Goal: Task Accomplishment & Management: Use online tool/utility

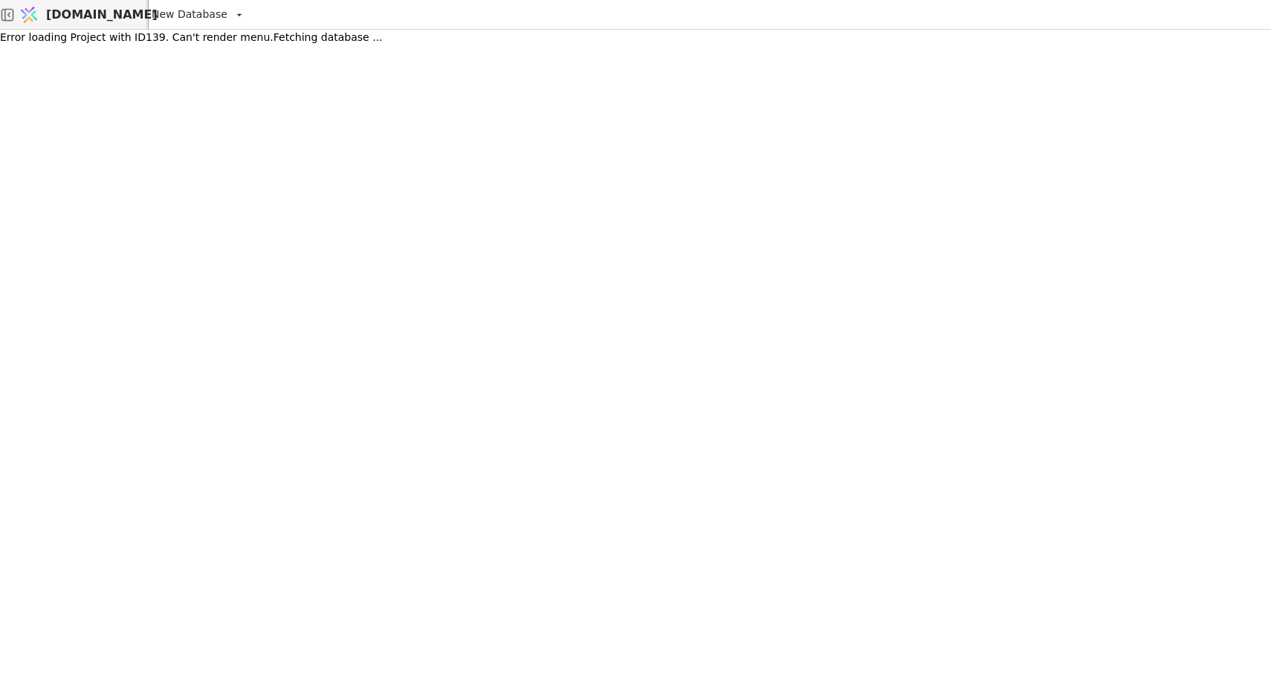
click at [89, 18] on span "[DOMAIN_NAME]" at bounding box center [102, 15] width 112 height 18
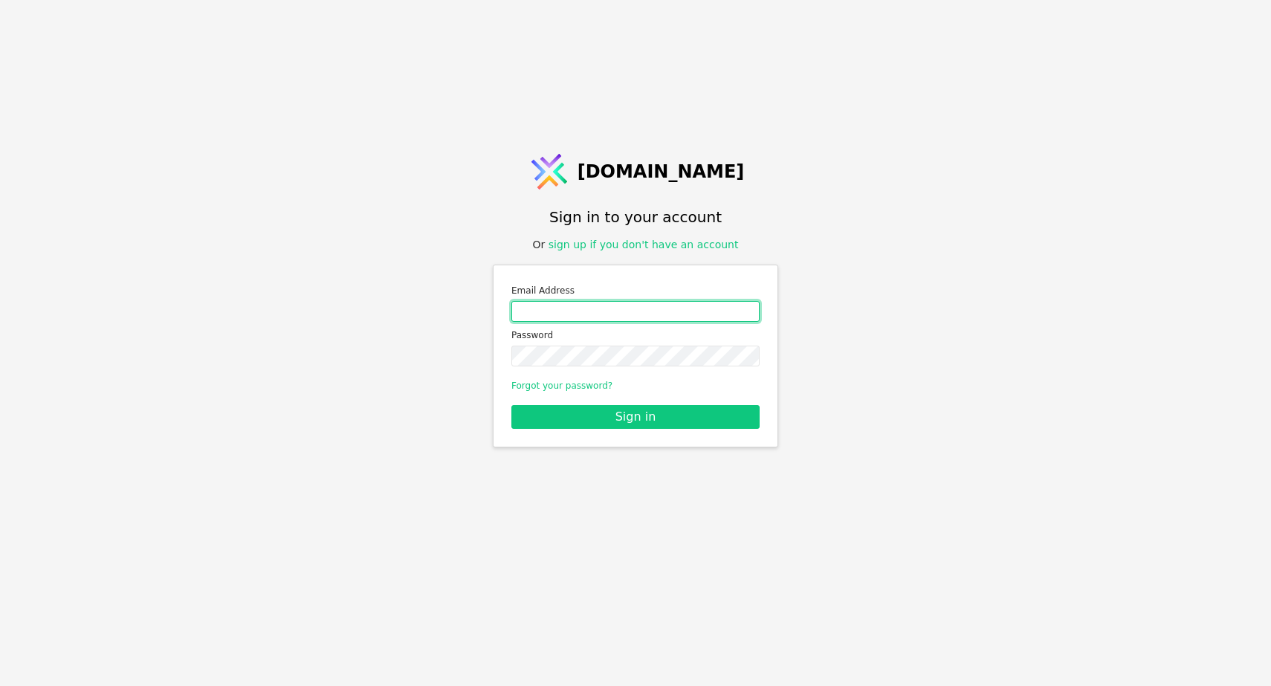
type input "[EMAIL_ADDRESS][DOMAIN_NAME]"
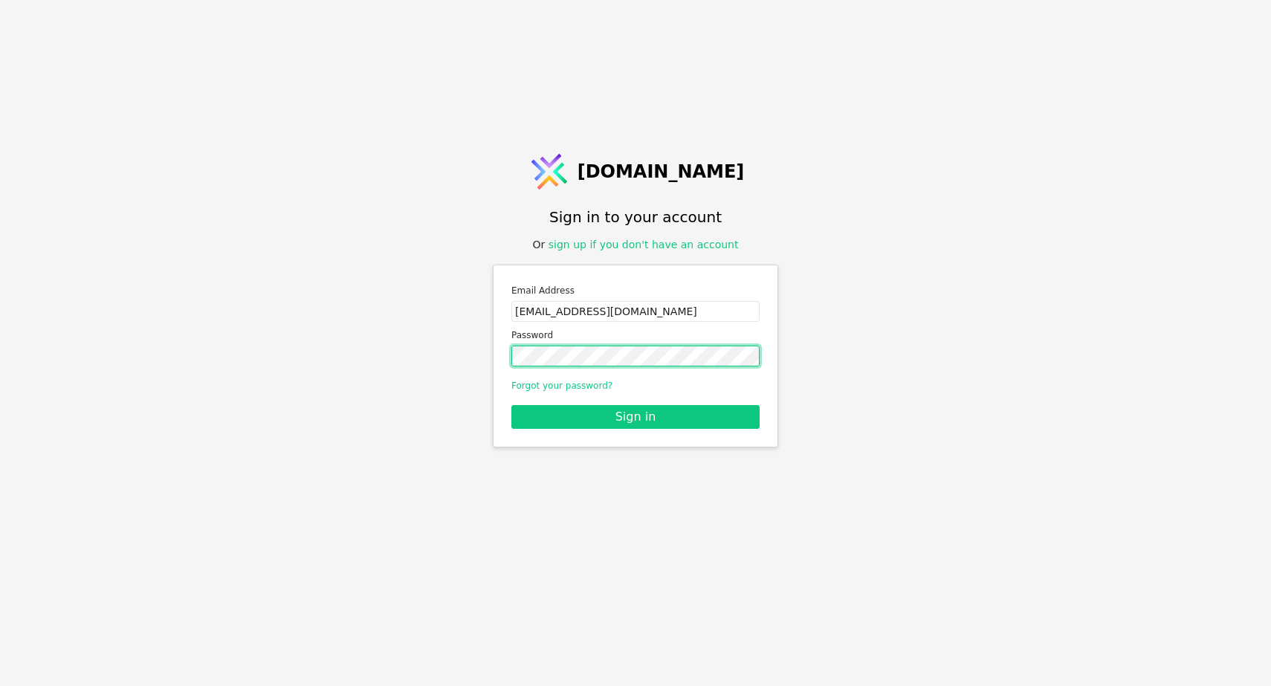
click at [636, 416] on button "Sign in" at bounding box center [635, 417] width 248 height 24
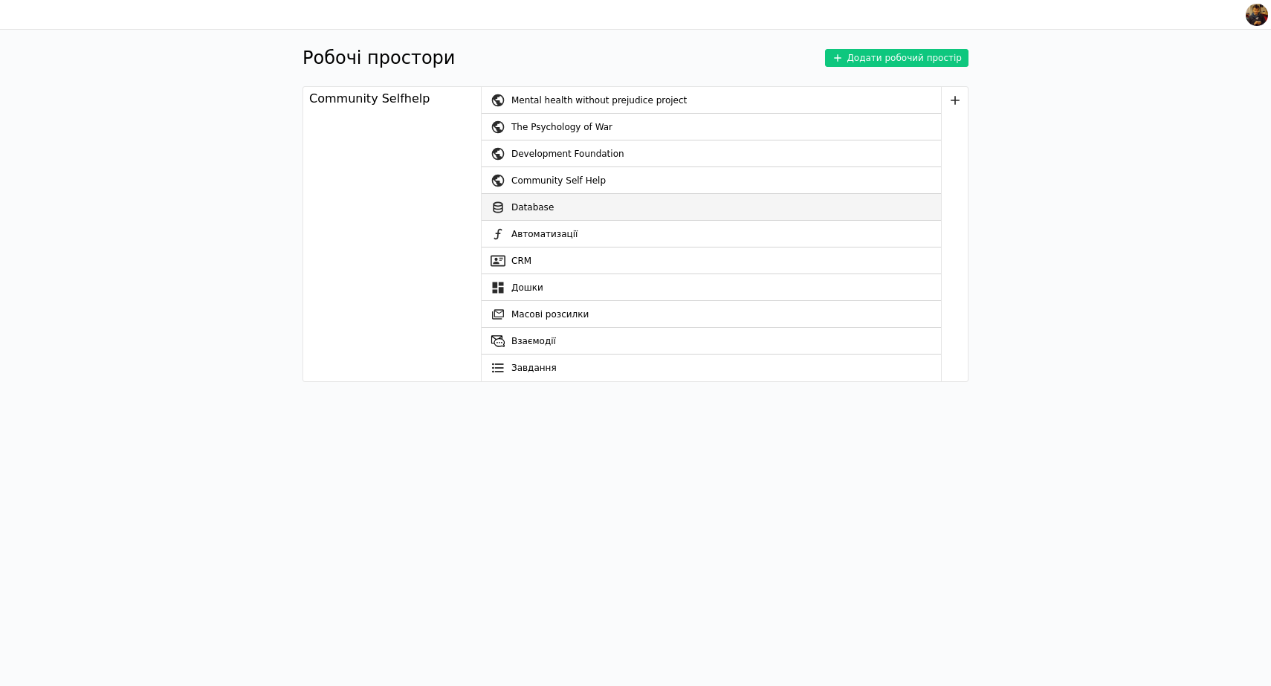
click at [535, 210] on link "Database" at bounding box center [711, 207] width 459 height 27
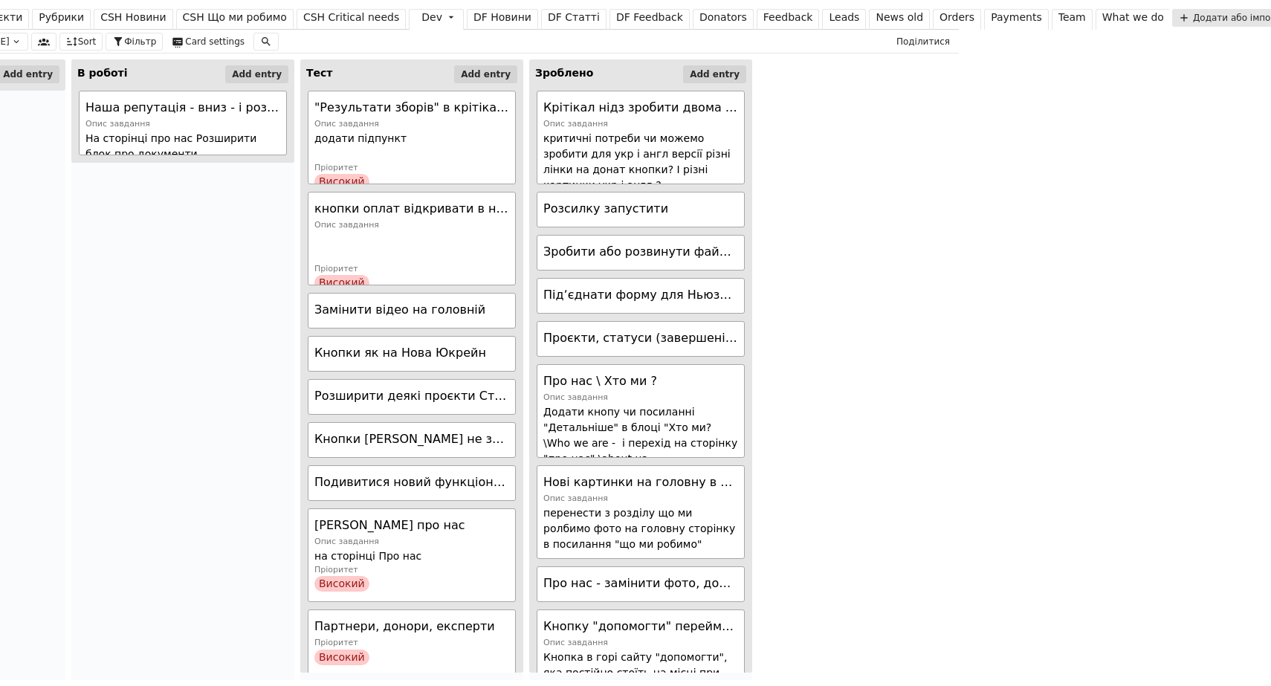
scroll to position [0, 311]
click at [1059, 18] on div "Team" at bounding box center [1073, 18] width 28 height 16
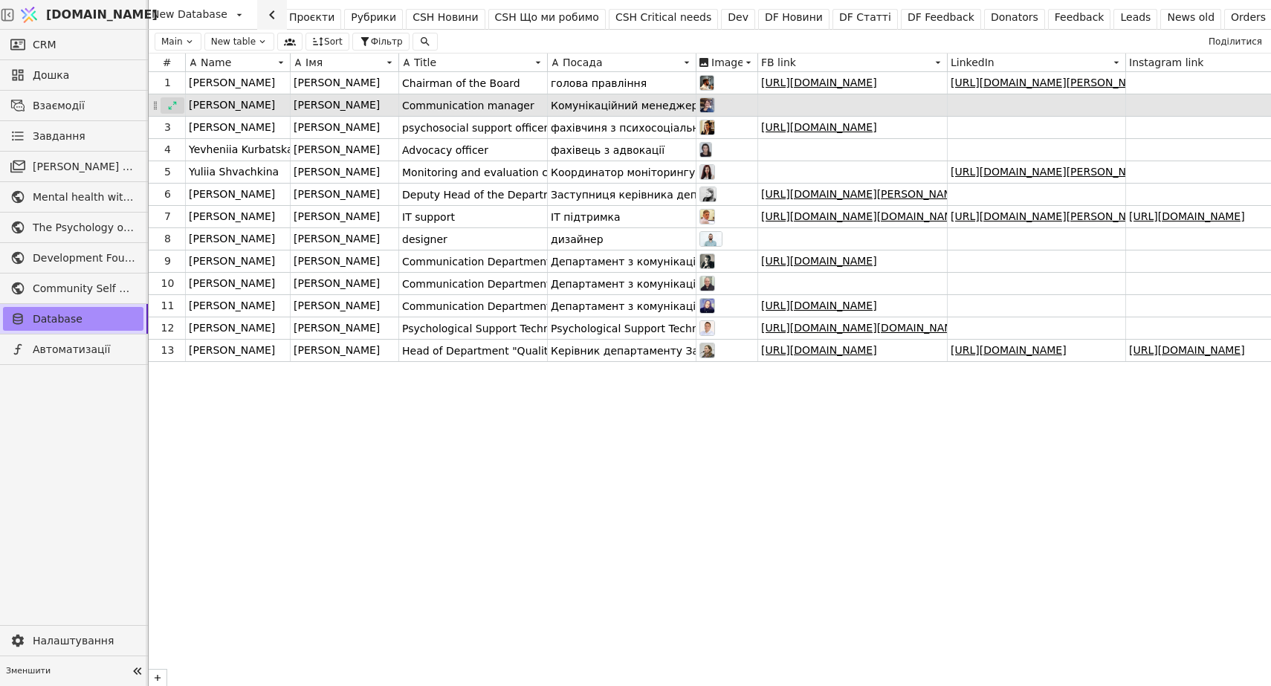
click at [175, 104] on icon at bounding box center [172, 105] width 10 height 10
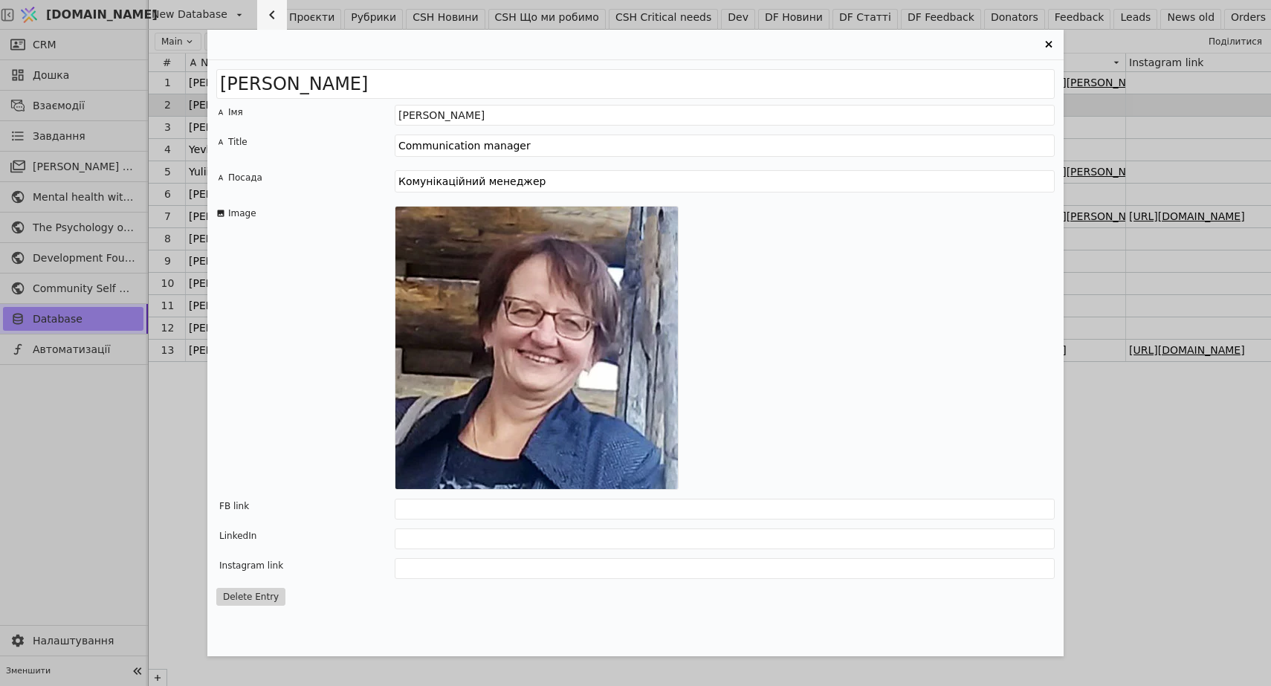
drag, startPoint x: 535, startPoint y: 183, endPoint x: 389, endPoint y: 179, distance: 146.5
click at [389, 179] on div "Посада Комунікаційний менеджер" at bounding box center [635, 183] width 839 height 27
paste textarea "фахівець із розвитку зв’язків та програмної звітності в ГО «Спільноти Самодопом…"
click at [406, 182] on textarea "фахівець із розвитку зв’язків та програмної звітності в ГО «Спільноти Самодопом…" at bounding box center [725, 181] width 660 height 22
drag, startPoint x: 671, startPoint y: 184, endPoint x: 865, endPoint y: 179, distance: 194.8
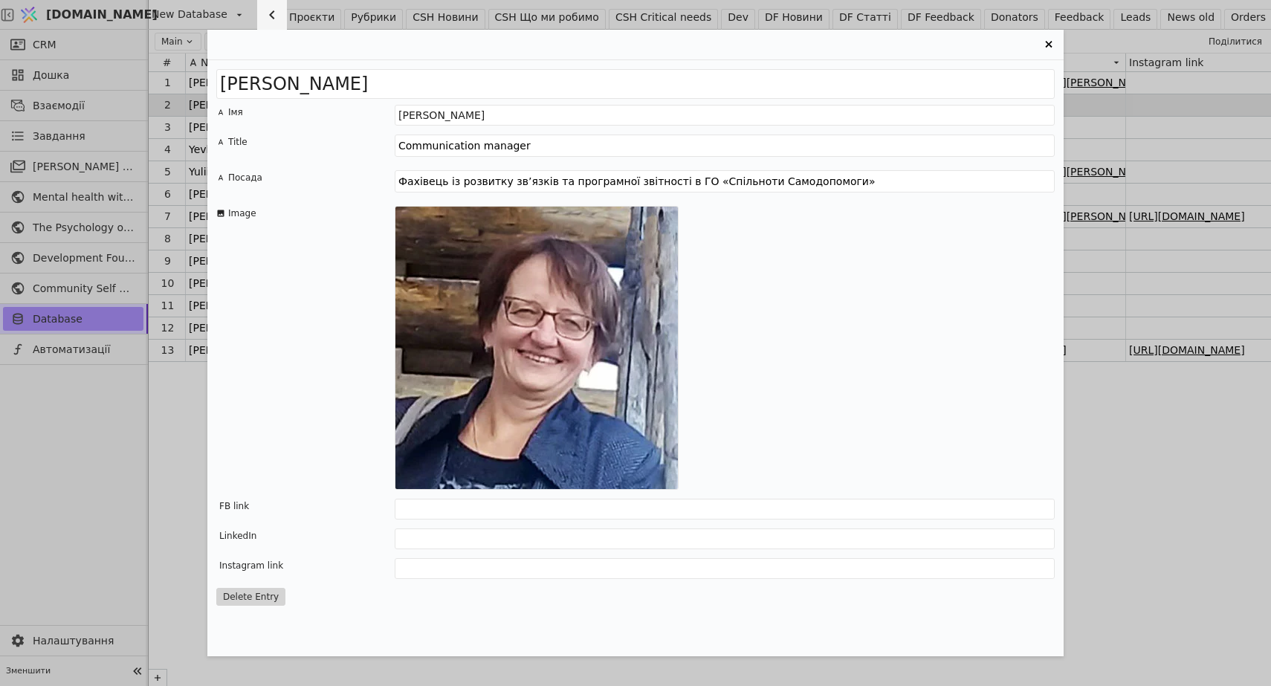
click at [865, 181] on textarea "Фахівець із розвитку зв’язків та програмної звітності в ГО «Спільноти Самодопом…" at bounding box center [725, 181] width 660 height 22
type textarea "Фахівець із розвитку зв’язків та програмної звітності"
drag, startPoint x: 671, startPoint y: 181, endPoint x: 375, endPoint y: 178, distance: 295.9
click at [375, 178] on div "Посада Фахівець із розвитку зв’язків та програмної звітності" at bounding box center [635, 183] width 839 height 27
